Goal: Check status: Check status

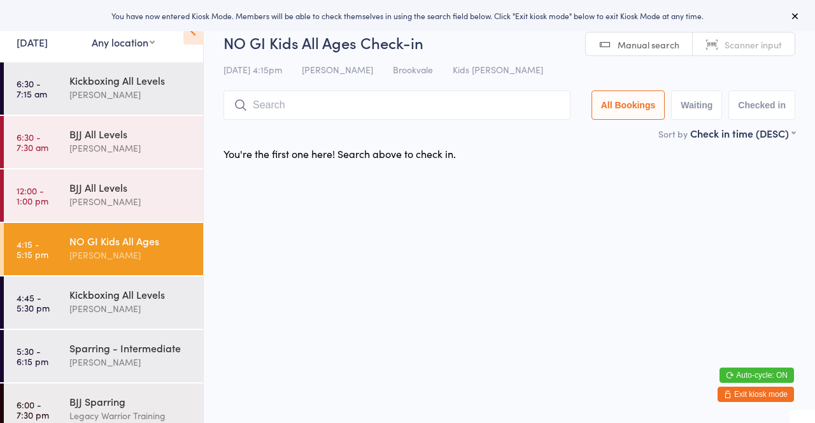
click at [57, 140] on link "6:30 - 7:30 am BJJ All Levels Thiago Braga" at bounding box center [103, 142] width 199 height 52
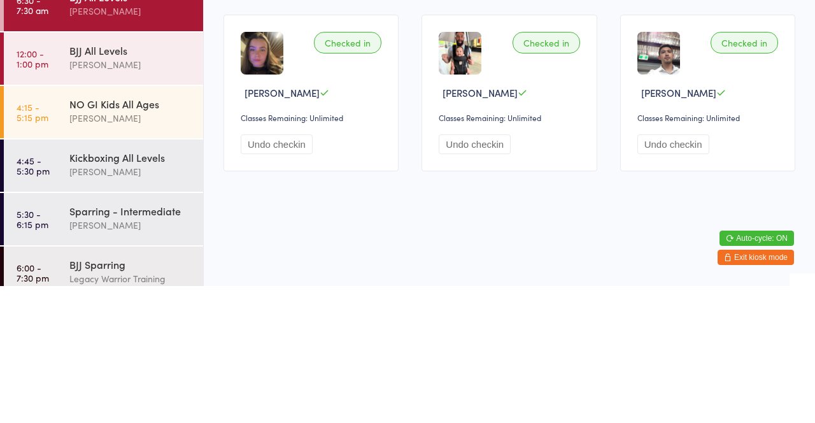
click at [146, 253] on div "[PERSON_NAME]" at bounding box center [130, 255] width 123 height 15
